Goal: Communication & Community: Answer question/provide support

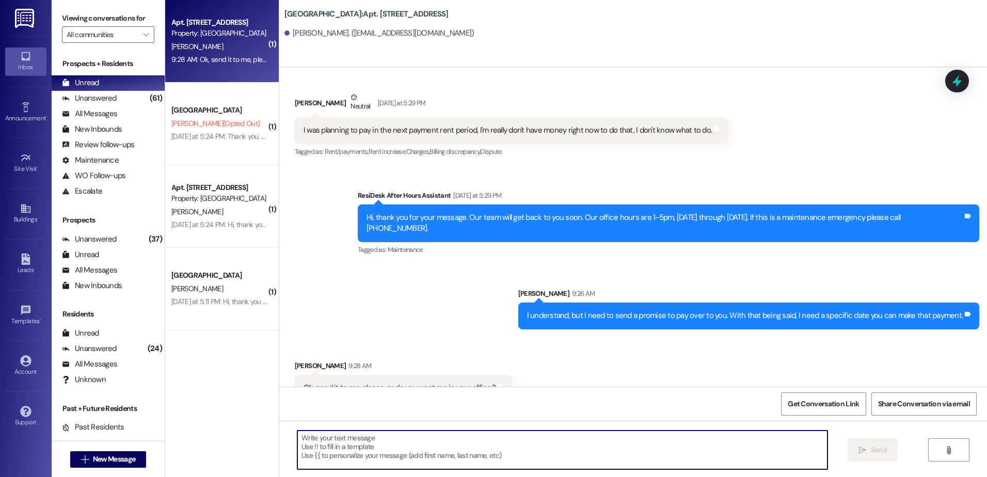
scroll to position [1641, 0]
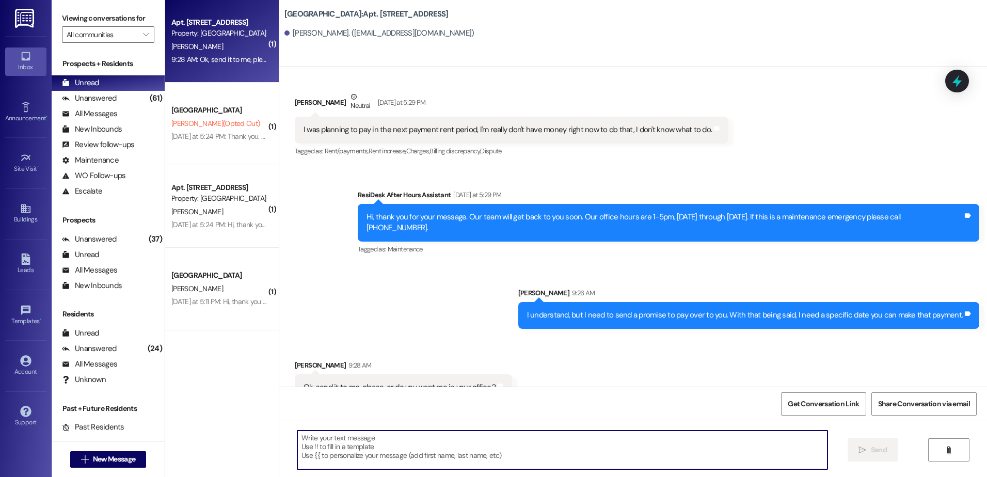
click at [381, 453] on textarea at bounding box center [561, 449] width 529 height 39
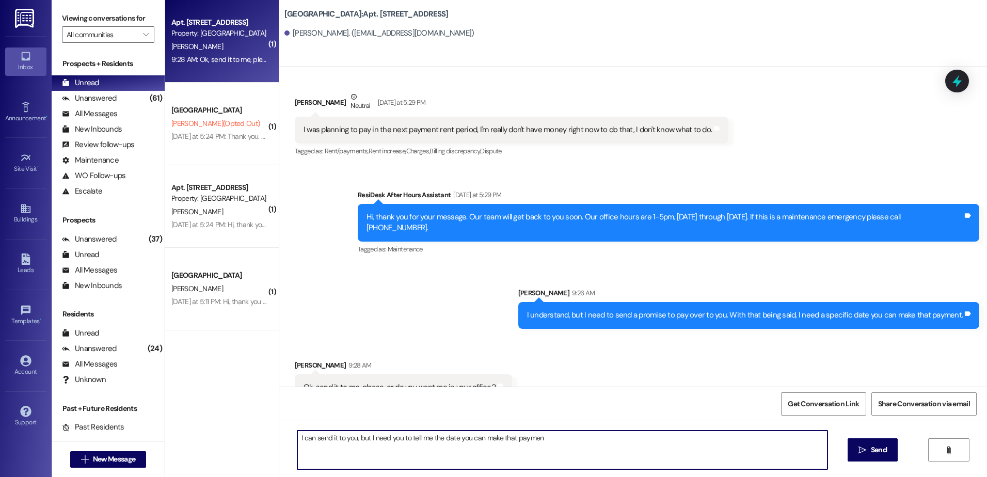
type textarea "I can send it to you, but I need you to tell me the date you can make that paym…"
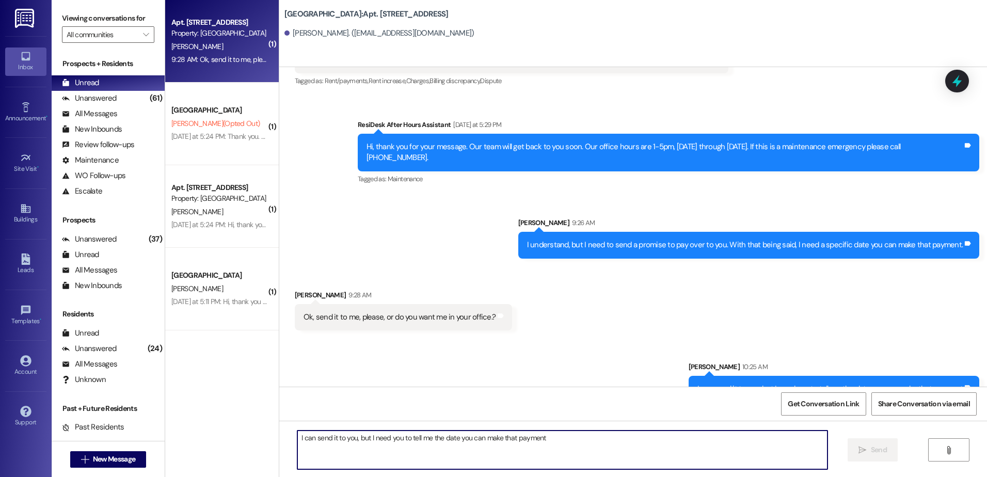
scroll to position [1713, 0]
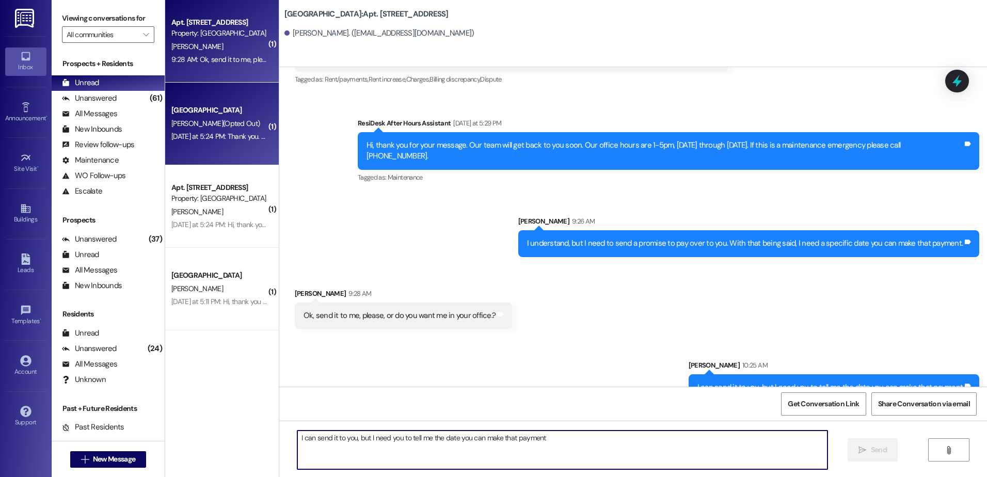
click at [236, 139] on div "[DATE] at 5:24 PM: Thank you. You will no longer receive texts from this thread…" at bounding box center [430, 136] width 518 height 9
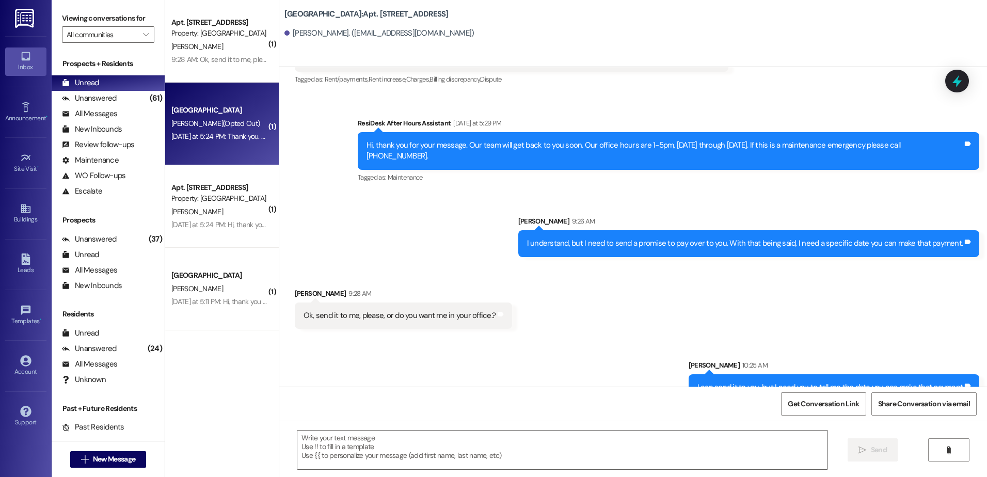
scroll to position [0, 0]
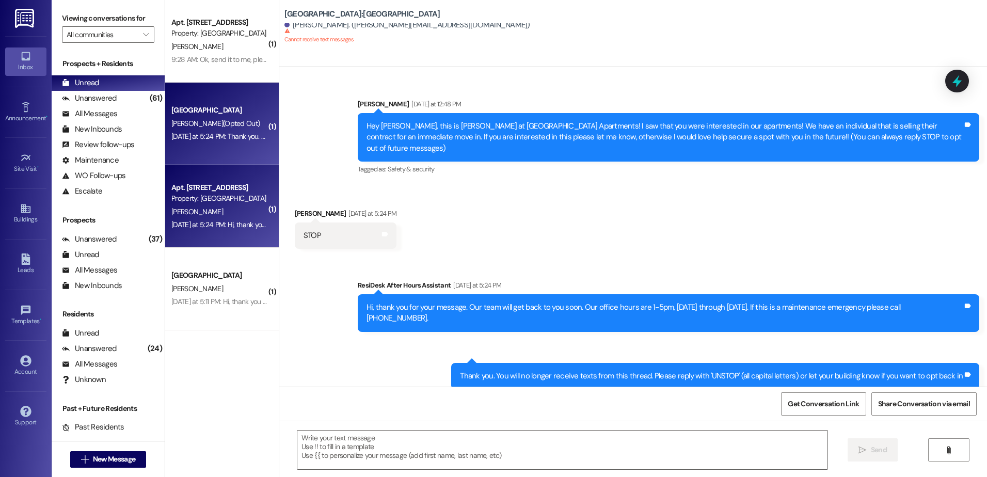
click at [232, 190] on div "Apt. [STREET_ADDRESS]" at bounding box center [218, 187] width 95 height 11
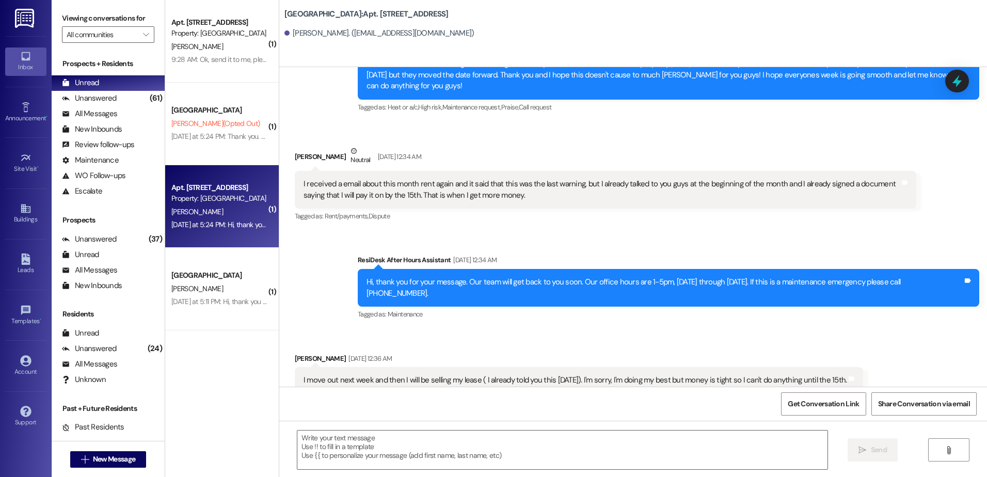
scroll to position [8671, 0]
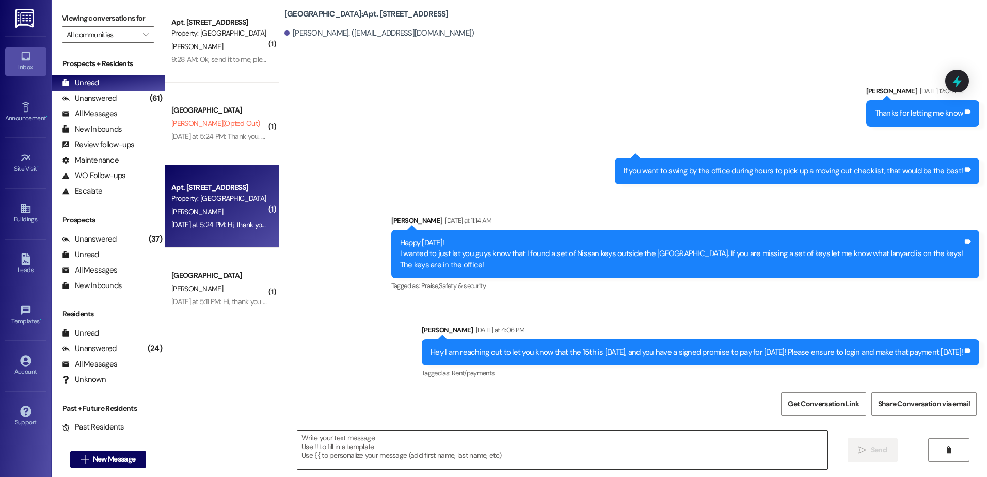
click at [459, 456] on textarea at bounding box center [561, 449] width 529 height 39
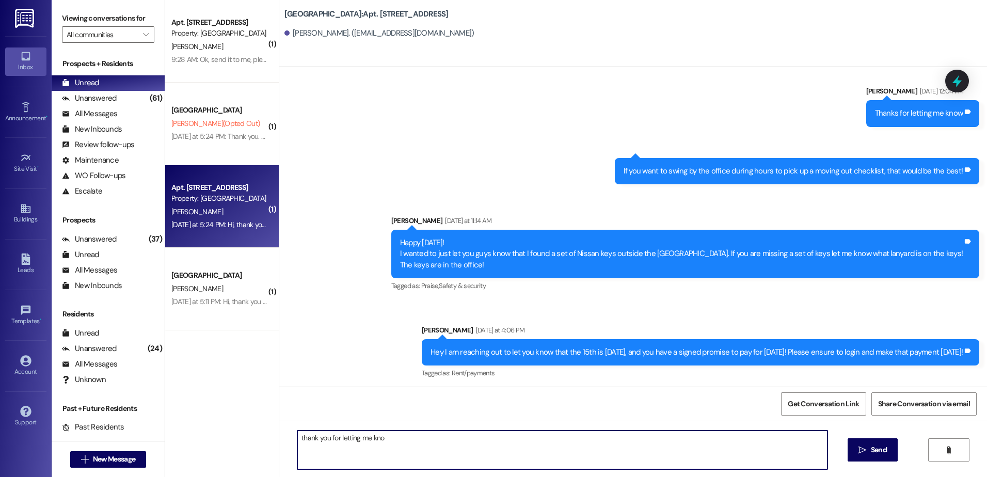
type textarea "thank you for letting me know"
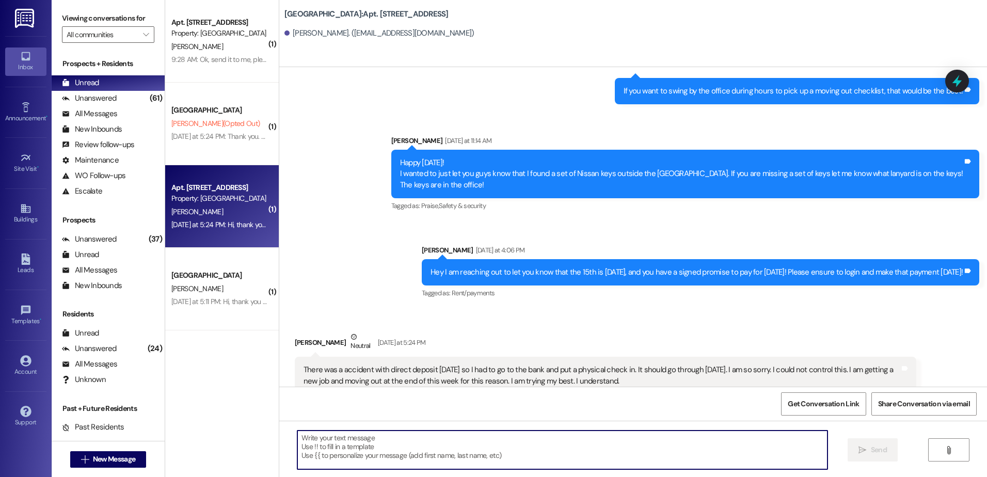
scroll to position [8831, 0]
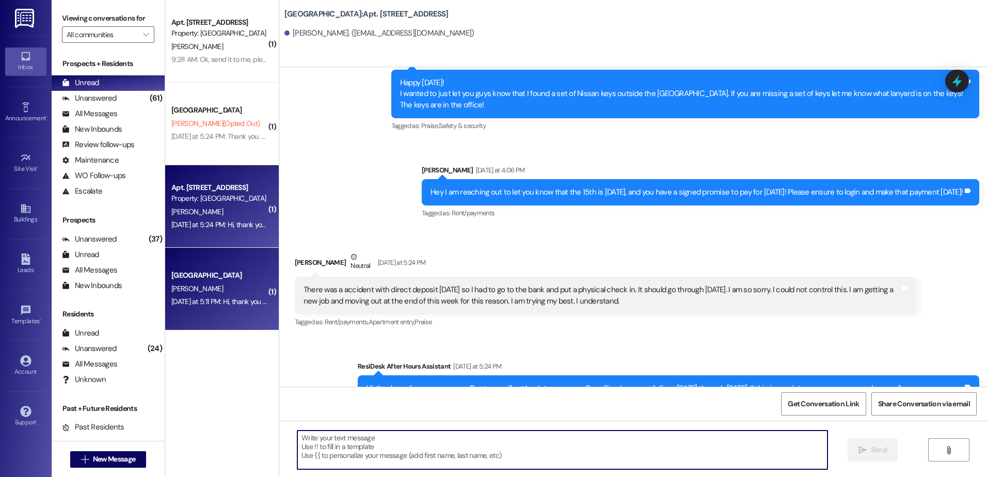
click at [215, 292] on div "[PERSON_NAME]" at bounding box center [219, 288] width 98 height 13
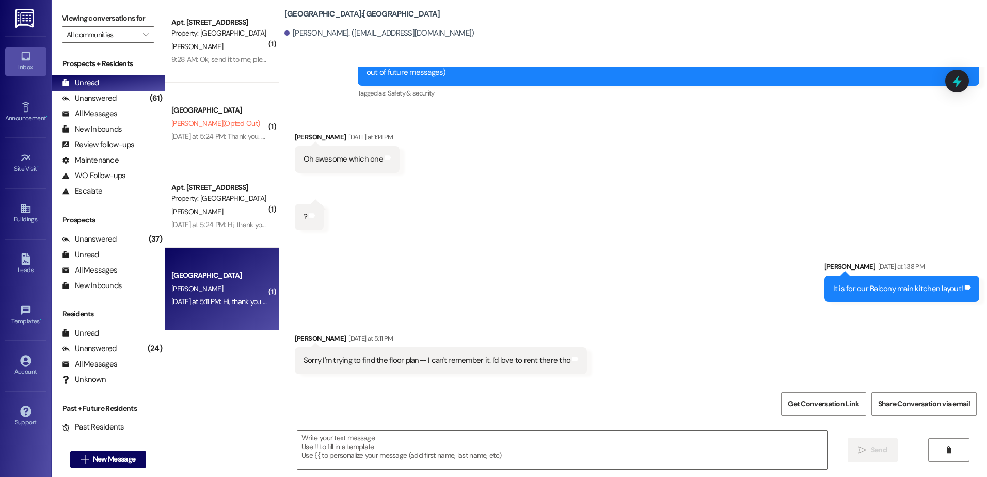
scroll to position [245, 0]
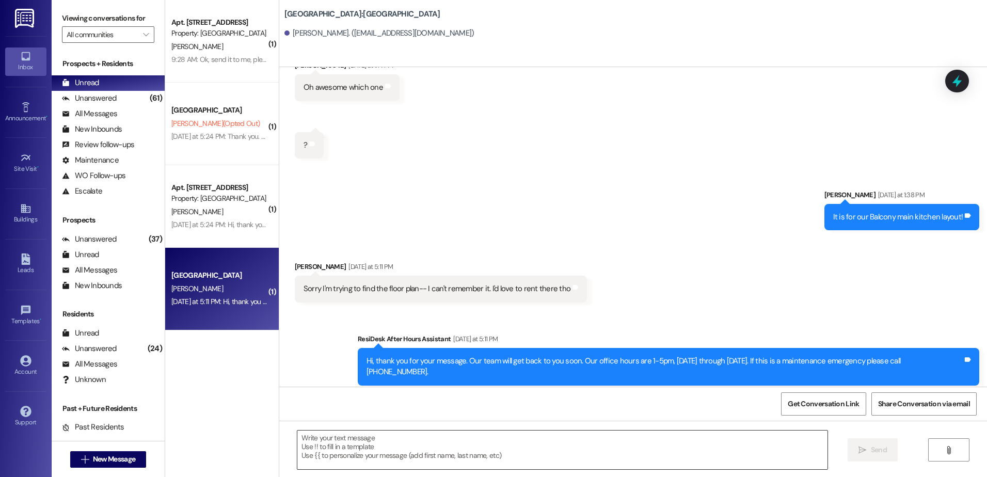
click at [343, 449] on textarea at bounding box center [561, 449] width 529 height 39
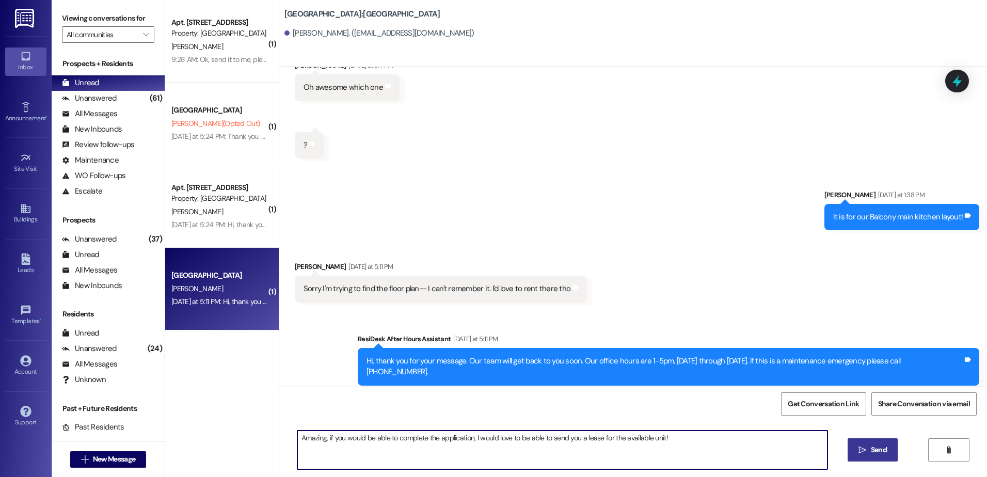
type textarea "Amazing, if you would be able to complete the application, I would love to be a…"
click at [874, 453] on span "Send" at bounding box center [879, 449] width 16 height 11
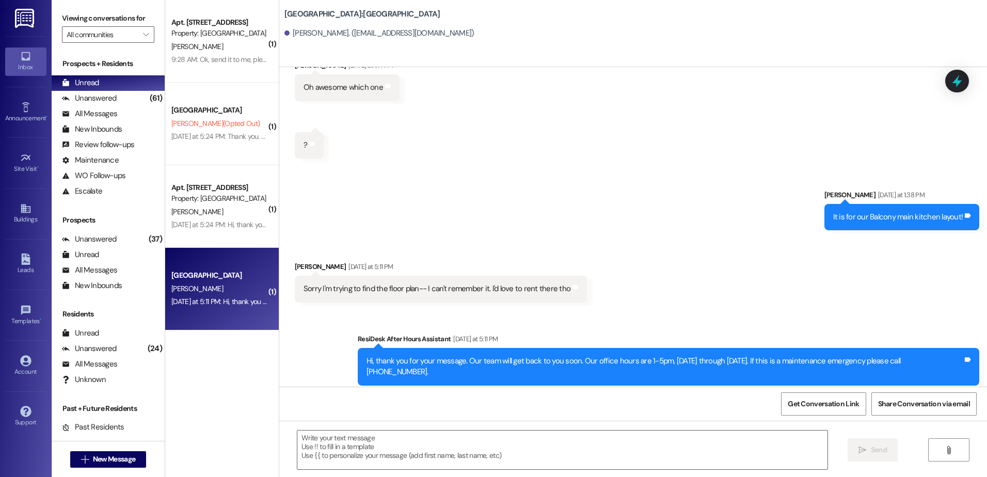
scroll to position [317, 0]
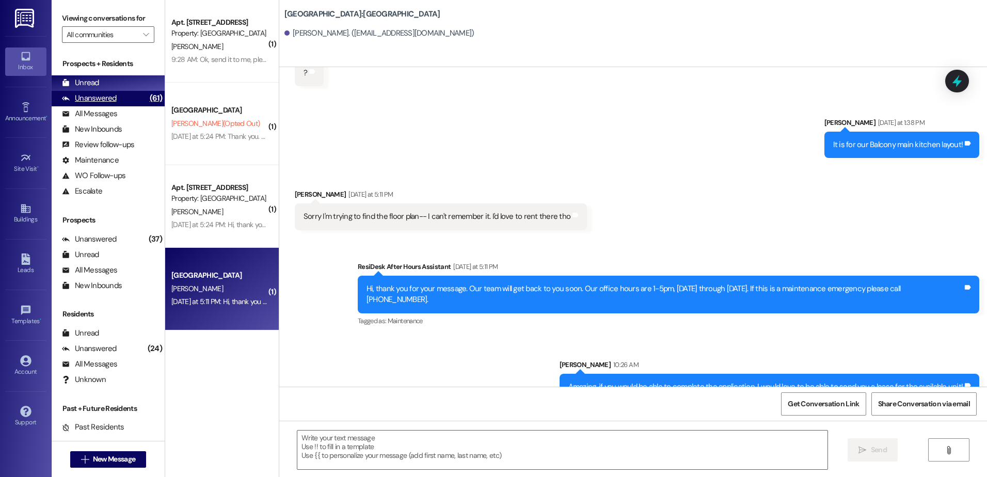
click at [87, 95] on div "Unanswered" at bounding box center [89, 98] width 55 height 11
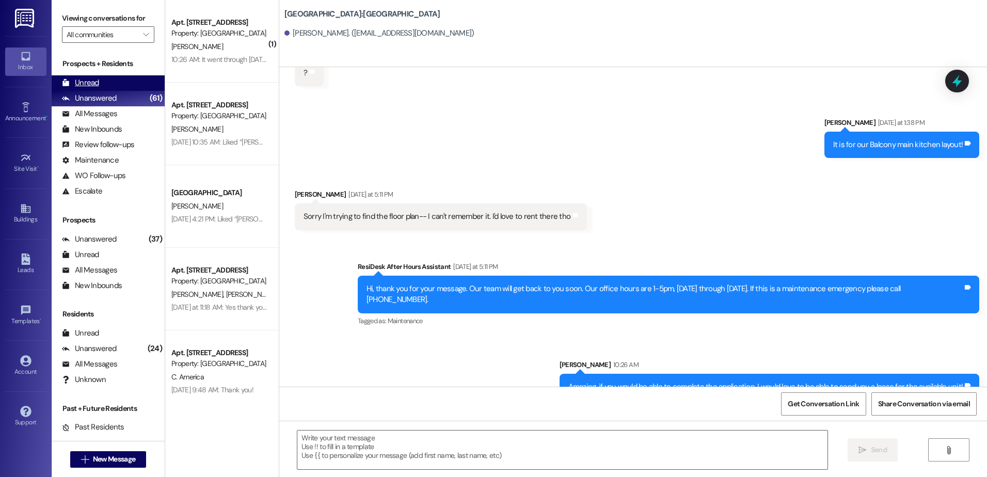
click at [96, 81] on div "Unread" at bounding box center [80, 82] width 37 height 11
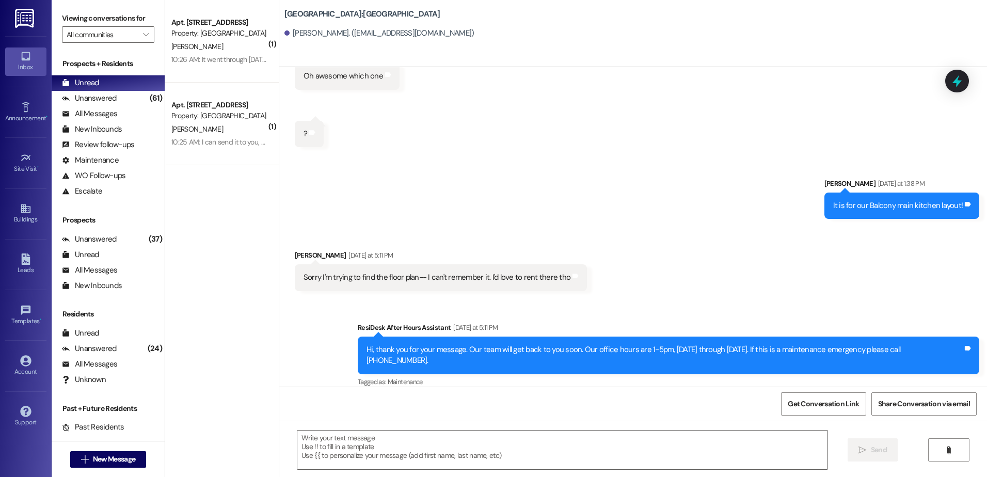
scroll to position [332, 0]
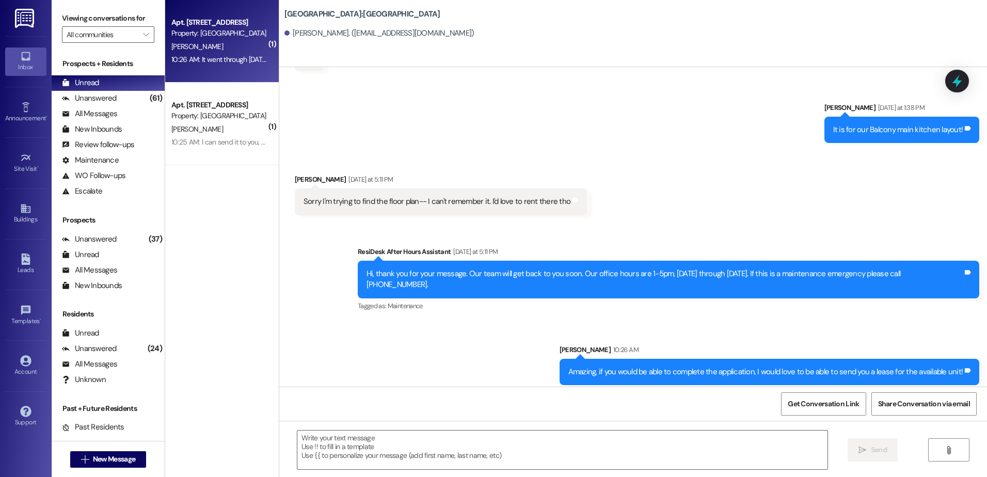
click at [237, 72] on div "Apt. 105, [GEOGRAPHIC_DATA] Property: [GEOGRAPHIC_DATA] [PERSON_NAME] 10:26 AM:…" at bounding box center [222, 41] width 114 height 83
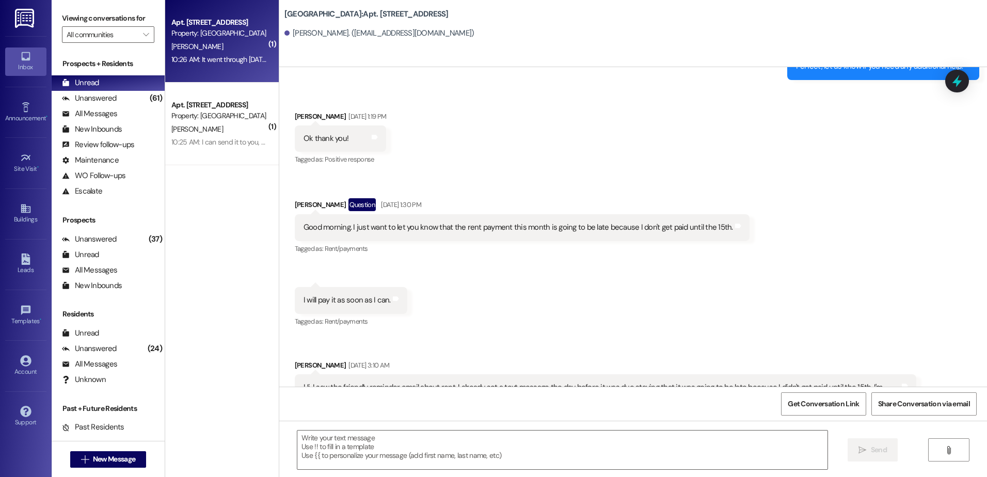
scroll to position [8928, 0]
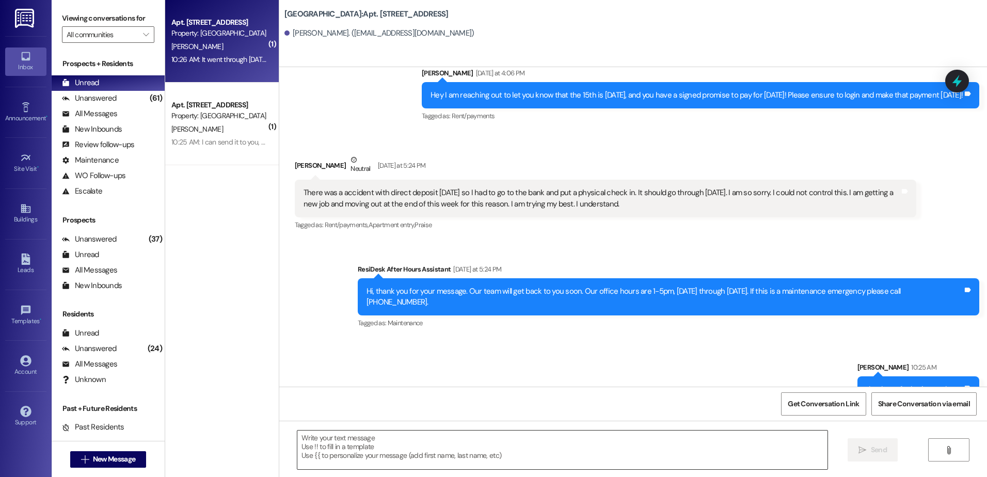
click at [404, 455] on textarea at bounding box center [561, 449] width 529 height 39
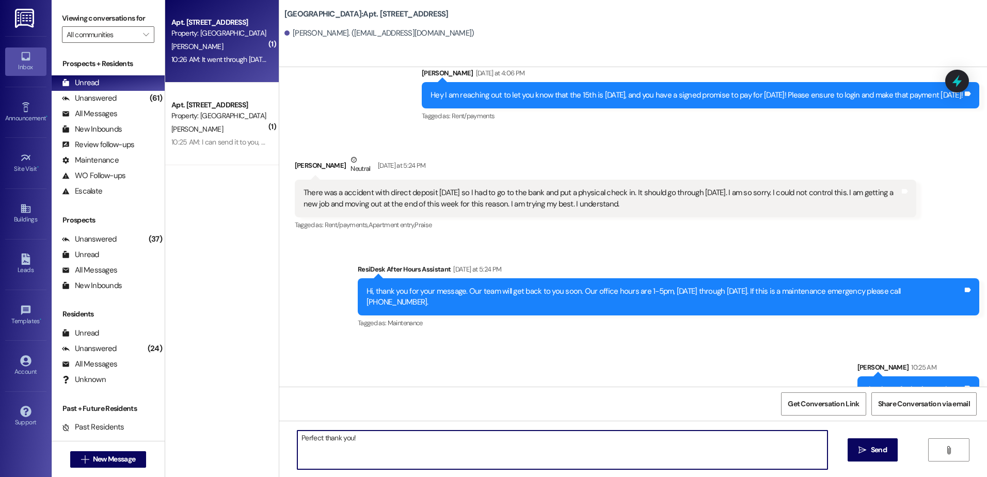
type textarea "Perfect thank you!"
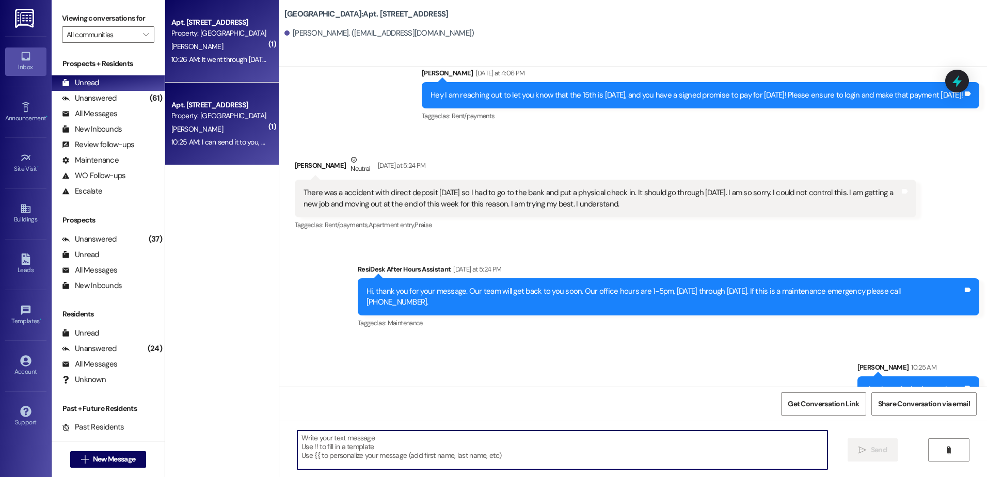
click at [218, 153] on div "Apt. [STREET_ADDRESS] Property: [GEOGRAPHIC_DATA][PERSON_NAME] 10:25 AM: I can …" at bounding box center [222, 124] width 114 height 83
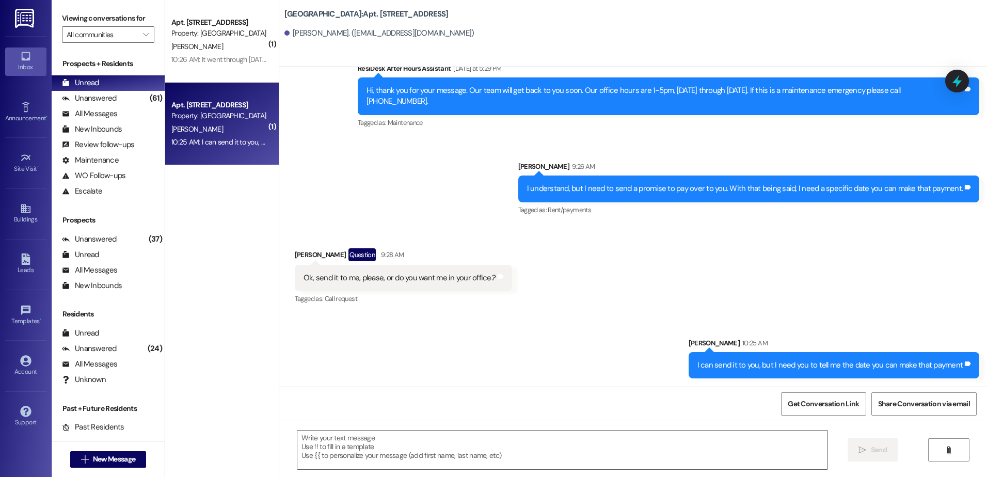
scroll to position [1746, 0]
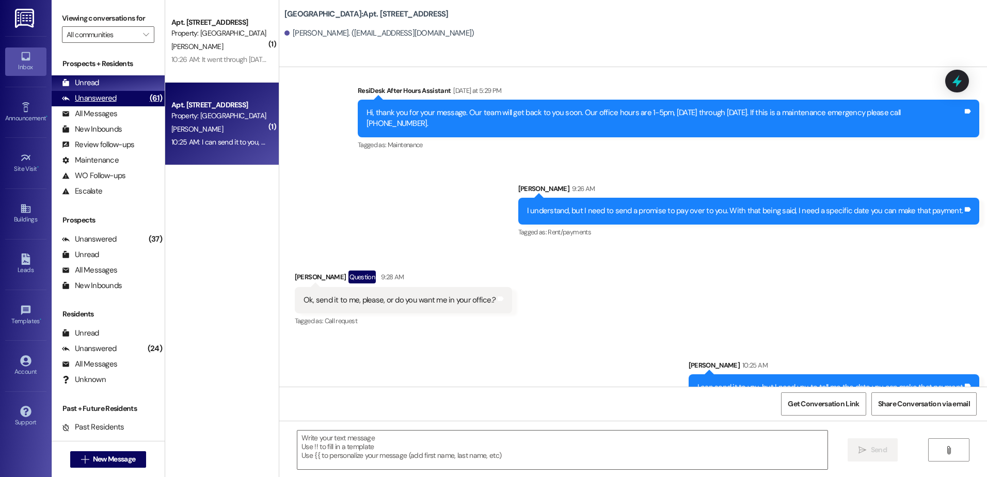
click at [125, 103] on div "Unanswered (61)" at bounding box center [108, 98] width 113 height 15
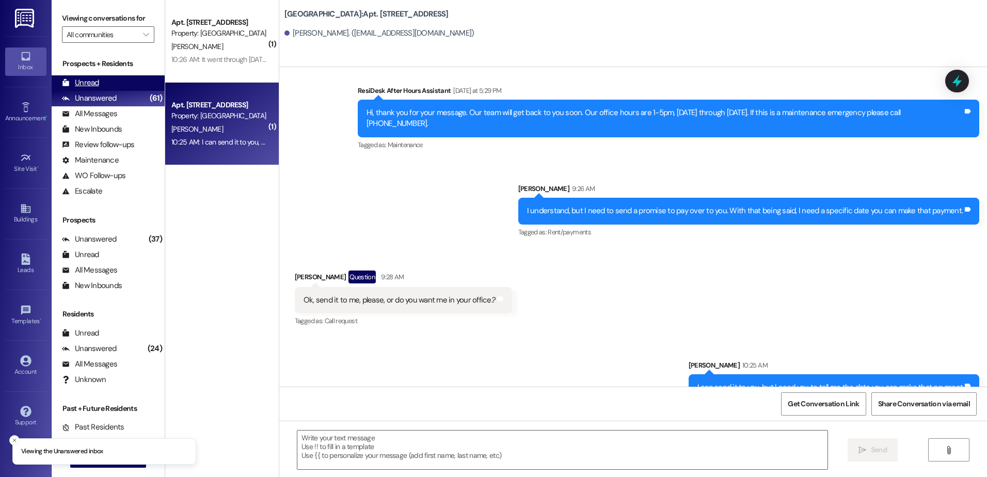
click at [119, 89] on div "Unread (0)" at bounding box center [108, 82] width 113 height 15
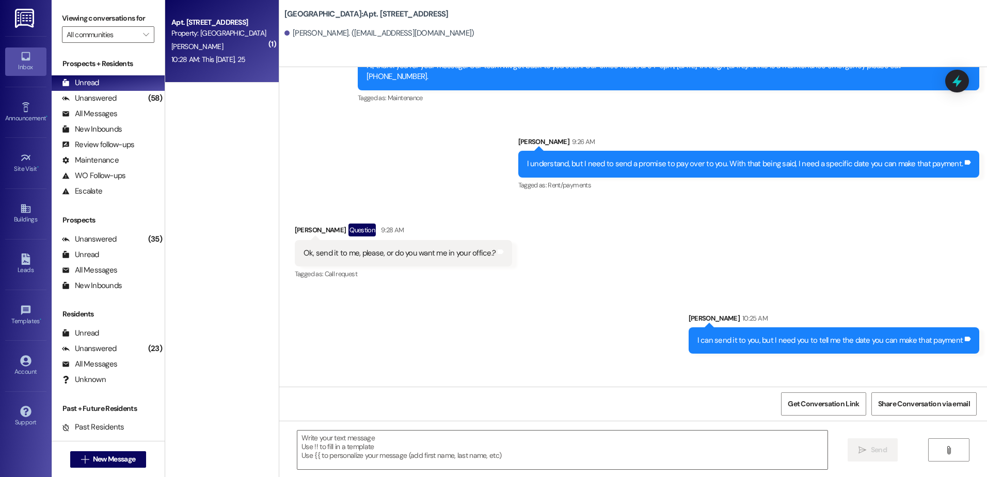
scroll to position [1817, 0]
